Goal: Task Accomplishment & Management: Complete application form

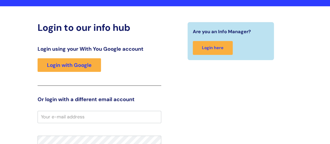
scroll to position [34, 0]
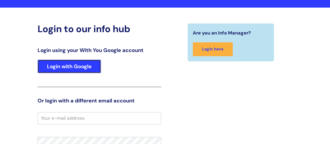
click at [92, 60] on link "Login with Google" at bounding box center [69, 66] width 63 height 14
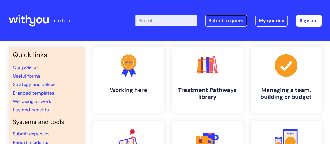
click at [216, 20] on link "Submit a query" at bounding box center [226, 21] width 42 height 12
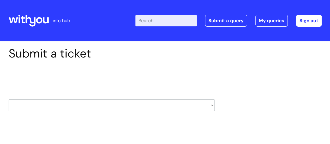
click at [209, 101] on select "HR / People IT and Support Clinical Drug Alerts Finance Accounts Data Support T…" at bounding box center [112, 105] width 206 height 12
select select "it_and_support"
click at [9, 99] on select "HR / People IT and Support Clinical Drug Alerts Finance Accounts Data Support T…" at bounding box center [112, 105] width 206 height 12
type input "[PERSON_NAME][EMAIL_ADDRESS][PERSON_NAME][DOMAIN_NAME]"
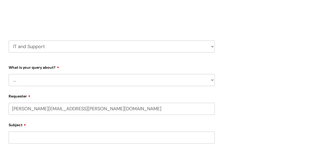
scroll to position [59, 0]
click at [192, 77] on select "... Mobile Phone Reset & MFA Accounts, Starters and Leavers IT Hardware issue I…" at bounding box center [112, 80] width 206 height 12
select select "System/software"
click at [9, 74] on select "... Mobile Phone Reset & MFA Accounts, Starters and Leavers IT Hardware issue I…" at bounding box center [112, 80] width 206 height 12
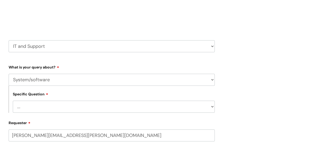
click at [176, 108] on select "... Halo PCMIS Iaptus NHS Email CJSM Email Mitel Another System Google (Workspa…" at bounding box center [114, 106] width 202 height 12
select select "Google (Workspace)"
click at [13, 101] on select "... Halo PCMIS Iaptus NHS Email CJSM Email Mitel Another System Google (Workspa…" at bounding box center [114, 106] width 202 height 12
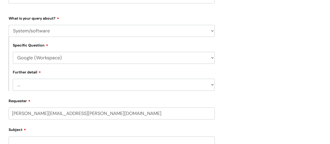
scroll to position [108, 0]
click at [171, 83] on select "... I’d like to add/remove user(s) to a shared email inbox I’d like to add/remo…" at bounding box center [114, 84] width 202 height 12
select select "I need some help with Google Docs, Sheets, Meet, Forms or Gmail"
click at [13, 79] on select "... I’d like to add/remove user(s) to a shared email inbox I’d like to add/remo…" at bounding box center [114, 84] width 202 height 12
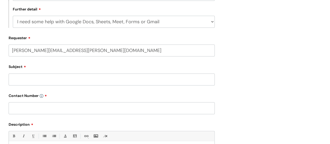
scroll to position [171, 0]
click at [127, 80] on input "Subject" at bounding box center [112, 79] width 206 height 12
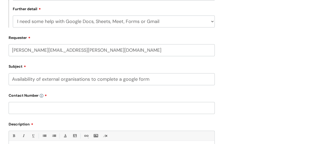
type input "Availability of external organisations to complete a google form"
click at [51, 102] on input "text" at bounding box center [112, 108] width 206 height 12
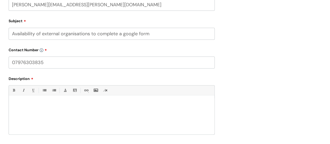
scroll to position [217, 0]
type input "07976303835"
click at [50, 107] on div at bounding box center [111, 116] width 205 height 36
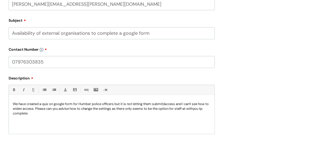
click at [15, 115] on p "We have created a quiz on google form for Humber police officers but it is not …" at bounding box center [112, 108] width 198 height 14
click at [17, 123] on div "We have created a quiz on google form for Humber police officers but it is not …" at bounding box center [111, 116] width 205 height 36
click at [38, 115] on p "We have created a quiz on google form for Humber police officers but it is not …" at bounding box center [112, 108] width 198 height 14
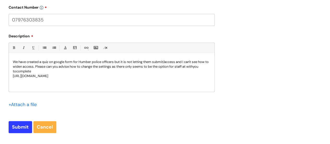
scroll to position [261, 0]
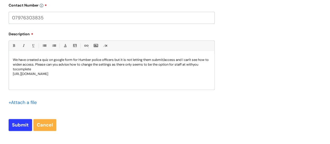
click at [36, 68] on p "We have created a quiz on google form for Humber police officers but it is not …" at bounding box center [112, 64] width 198 height 14
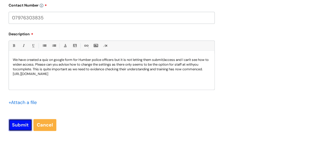
click at [24, 124] on input "Submit" at bounding box center [20, 125] width 23 height 12
type input "Please Wait..."
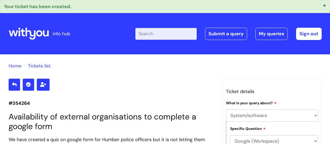
select select "System/software"
select select "Google (Workspace)"
select select "I need some help with Google Docs, Sheets, Meet, Forms or Gmail"
